Goal: Information Seeking & Learning: Learn about a topic

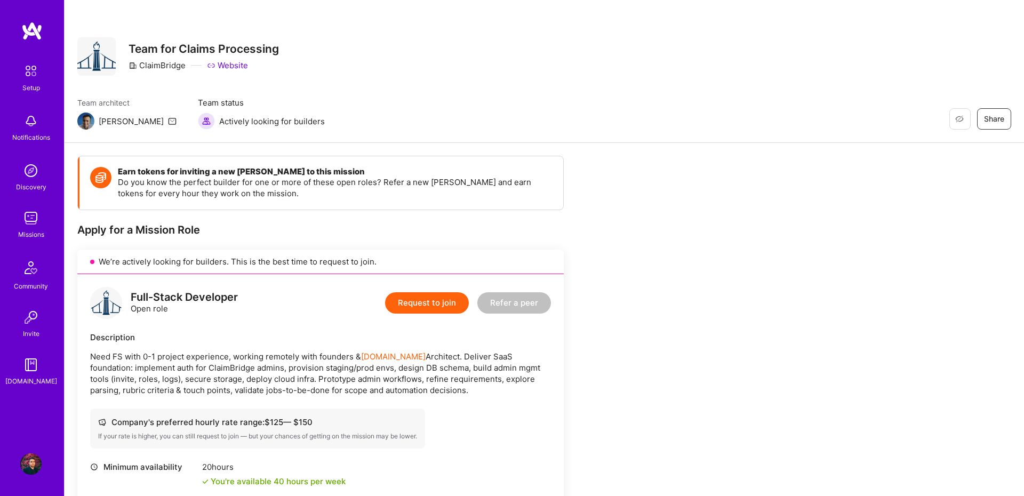
scroll to position [355, 0]
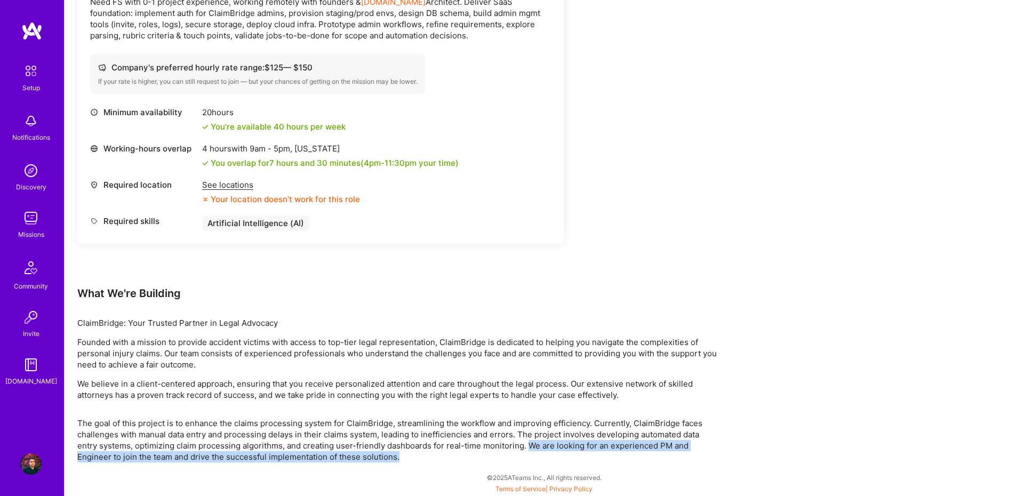
click at [533, 459] on p "The goal of this project is to enhance the claims processing system for ClaimBr…" at bounding box center [397, 440] width 640 height 45
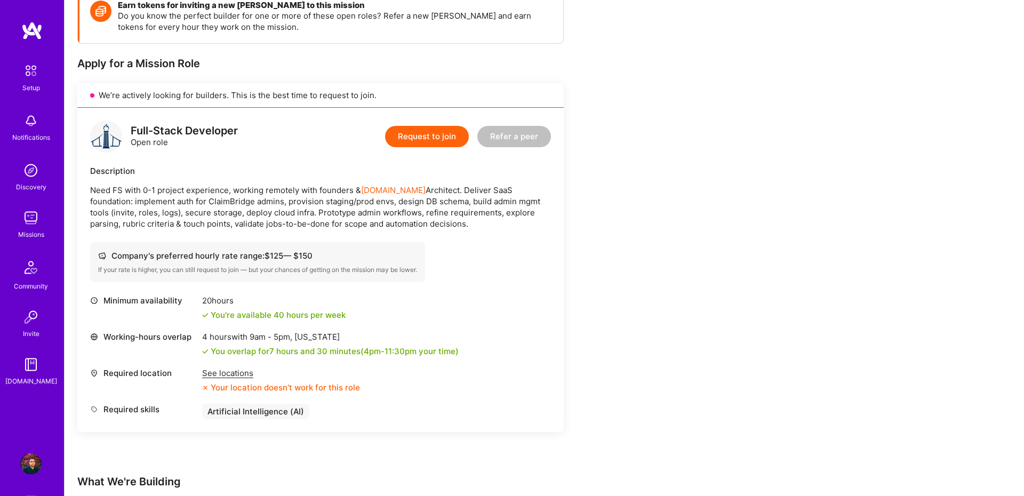
scroll to position [147, 0]
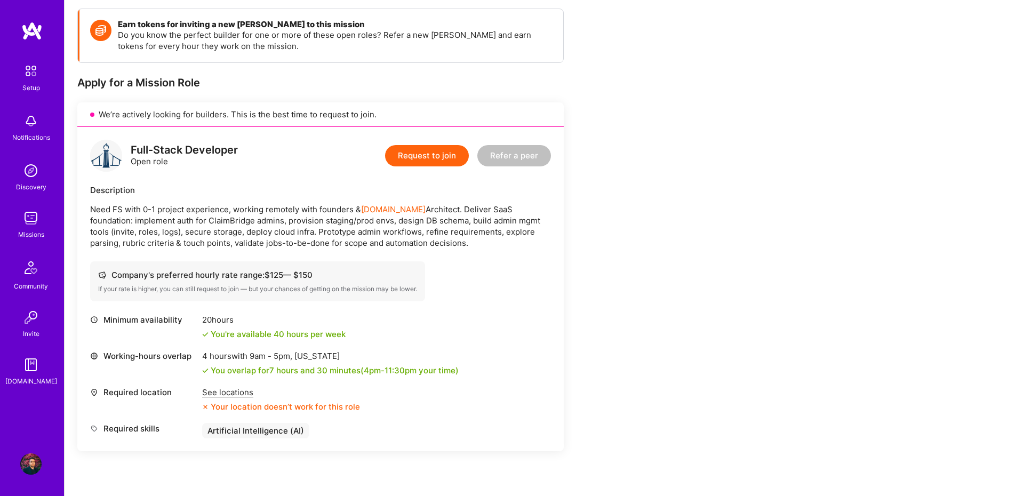
drag, startPoint x: 135, startPoint y: 229, endPoint x: 564, endPoint y: 249, distance: 429.2
click at [564, 249] on div "We’re actively looking for builders. This is the best time to request to join. …" at bounding box center [320, 276] width 486 height 349
click at [564, 249] on div "Earn tokens for inviting a new [PERSON_NAME] to this mission Do you know the pe…" at bounding box center [397, 339] width 640 height 661
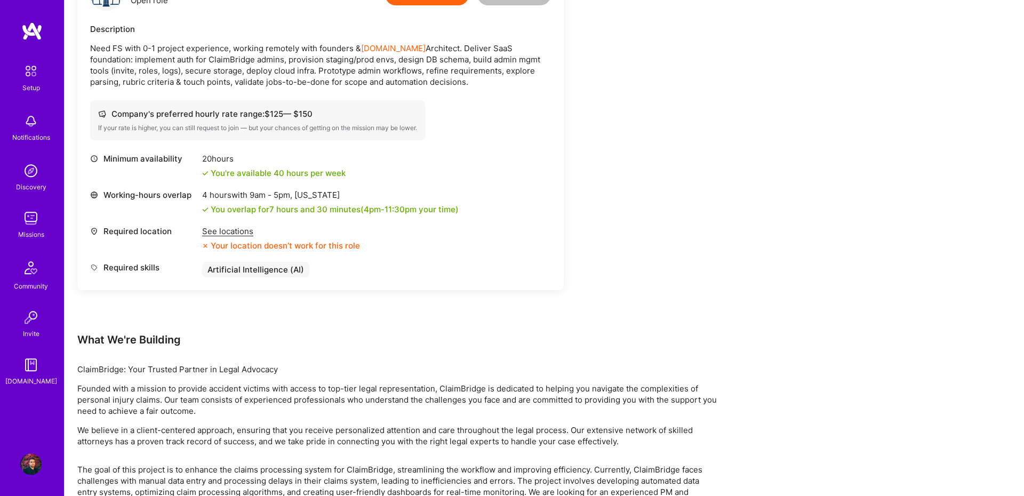
scroll to position [355, 0]
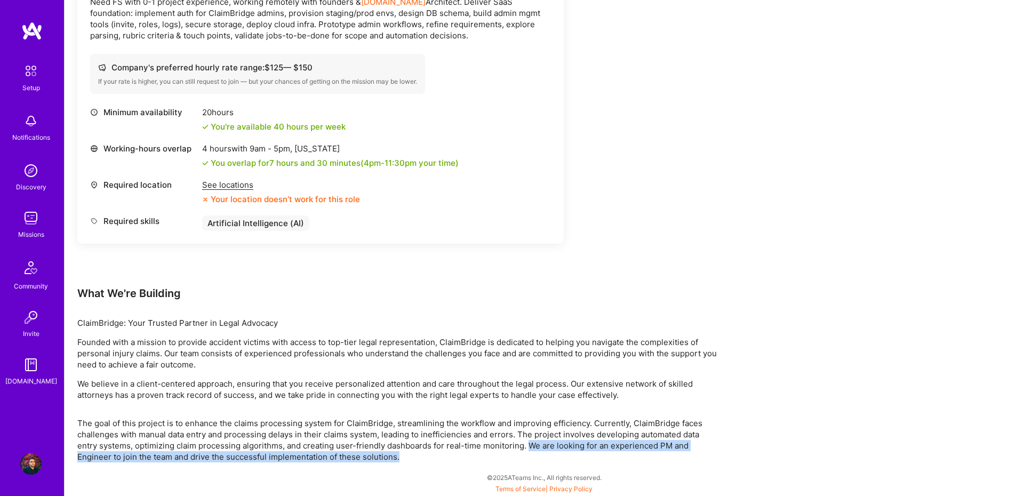
drag, startPoint x: 426, startPoint y: 471, endPoint x: 528, endPoint y: 444, distance: 105.3
click at [528, 444] on div "Earn tokens for inviting a new [PERSON_NAME] to this mission Do you know the pe…" at bounding box center [544, 142] width 959 height 708
copy p "We are looking for an experienced PM and Engineer to join the team and drive th…"
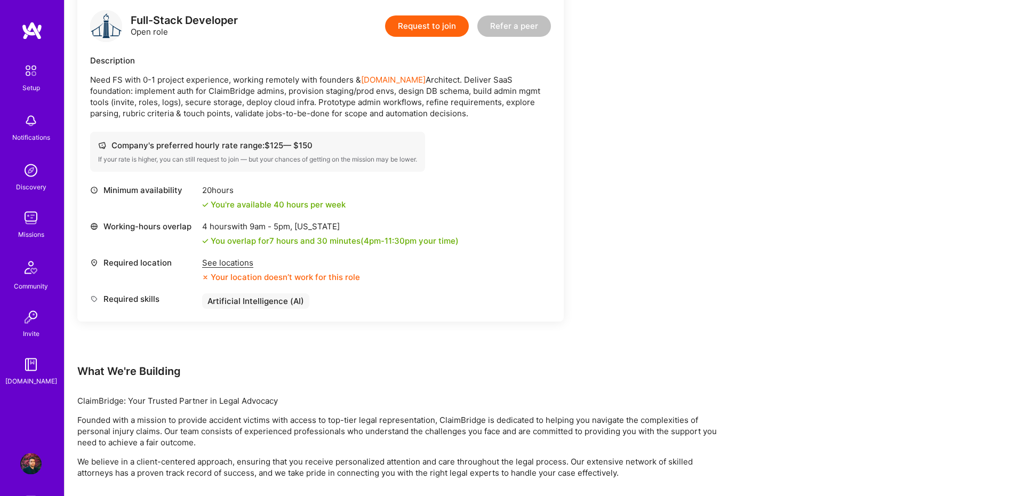
scroll to position [134, 0]
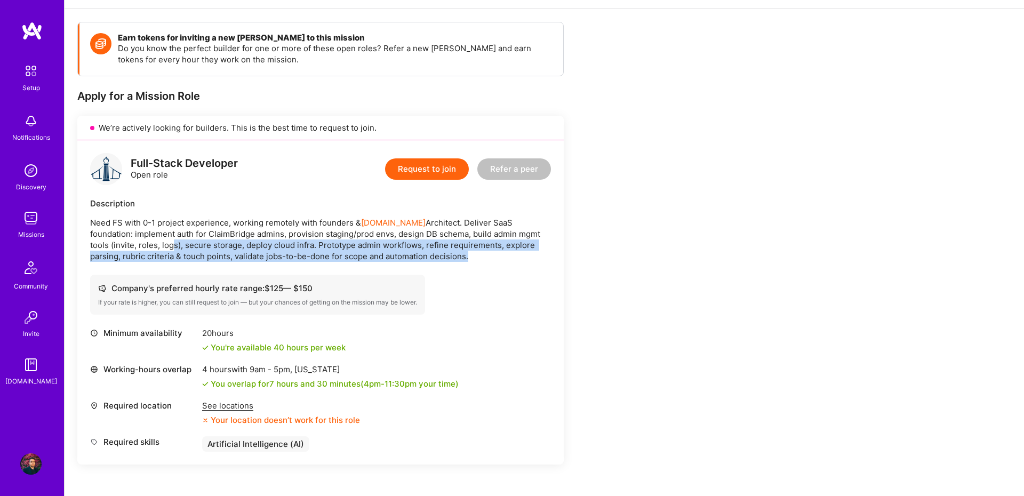
drag, startPoint x: 120, startPoint y: 244, endPoint x: 625, endPoint y: 269, distance: 505.6
click at [564, 269] on div "We’re actively looking for builders. This is the best time to request to join. …" at bounding box center [320, 290] width 486 height 349
click at [484, 244] on p "Need FS with 0-1 project experience, working remotely with founders & [DOMAIN_N…" at bounding box center [320, 239] width 461 height 45
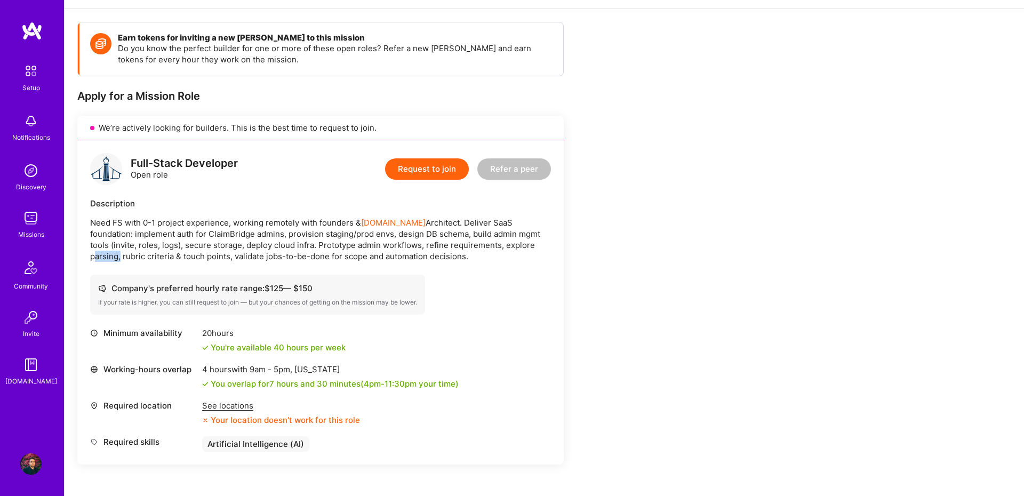
click at [484, 244] on p "Need FS with 0-1 project experience, working remotely with founders & [DOMAIN_N…" at bounding box center [320, 239] width 461 height 45
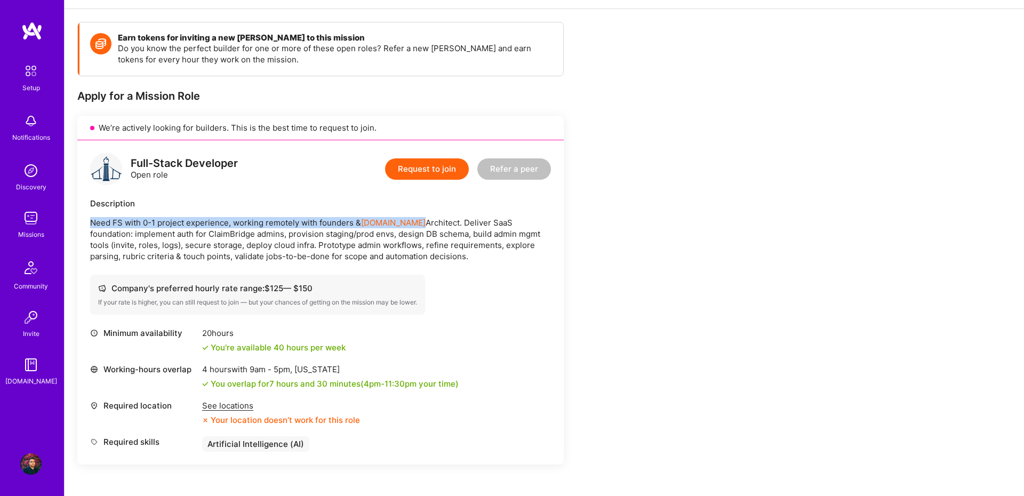
click at [484, 244] on p "Need FS with 0-1 project experience, working remotely with founders & [DOMAIN_N…" at bounding box center [320, 239] width 461 height 45
click at [557, 259] on div "Full-Stack Developer Open role Request to join Refer a peer Description Need FS…" at bounding box center [320, 302] width 486 height 324
drag, startPoint x: 243, startPoint y: 244, endPoint x: 487, endPoint y: 254, distance: 245.0
click at [487, 254] on p "Need FS with 0-1 project experience, working remotely with founders & [DOMAIN_N…" at bounding box center [320, 239] width 461 height 45
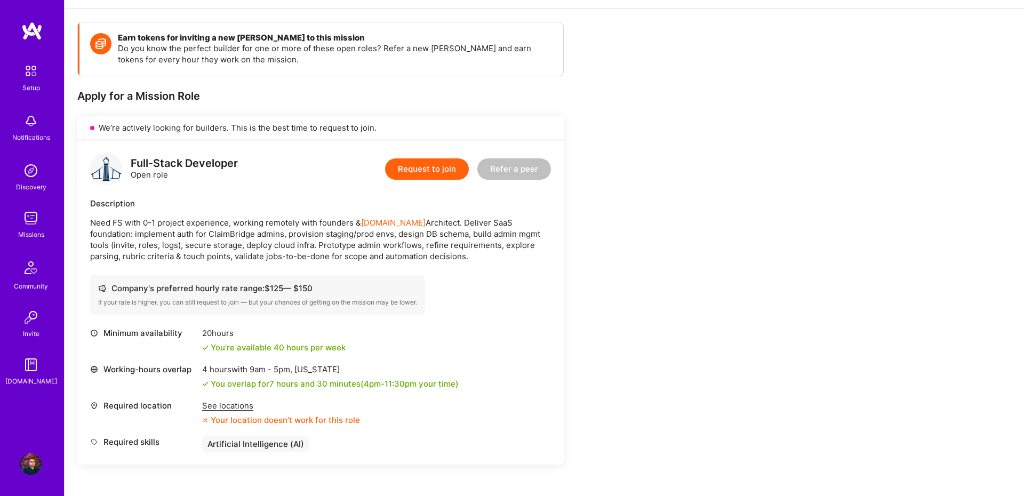
click at [487, 254] on p "Need FS with 0-1 project experience, working remotely with founders & [DOMAIN_N…" at bounding box center [320, 239] width 461 height 45
click at [500, 245] on p "Need FS with 0-1 project experience, working remotely with founders & [DOMAIN_N…" at bounding box center [320, 239] width 461 height 45
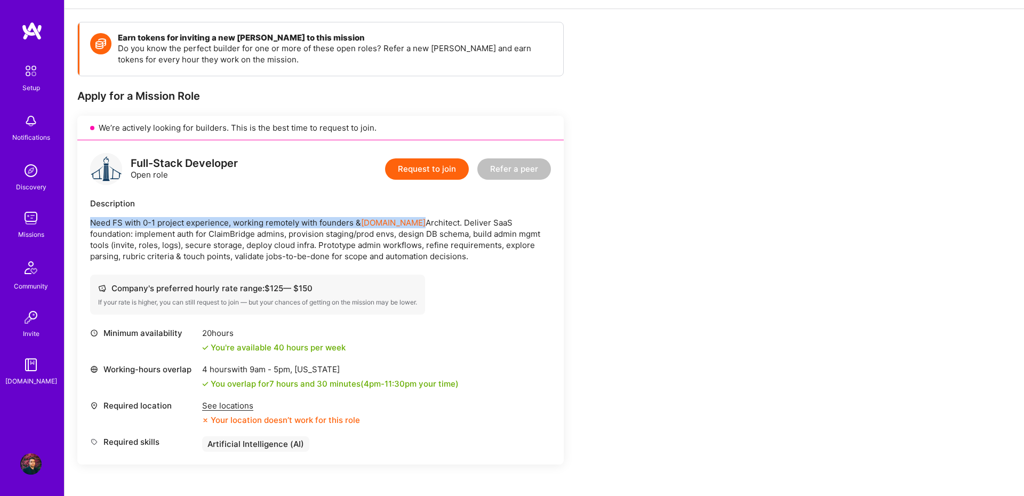
click at [500, 245] on p "Need FS with 0-1 project experience, working remotely with founders & [DOMAIN_N…" at bounding box center [320, 239] width 461 height 45
